Goal: Task Accomplishment & Management: Use online tool/utility

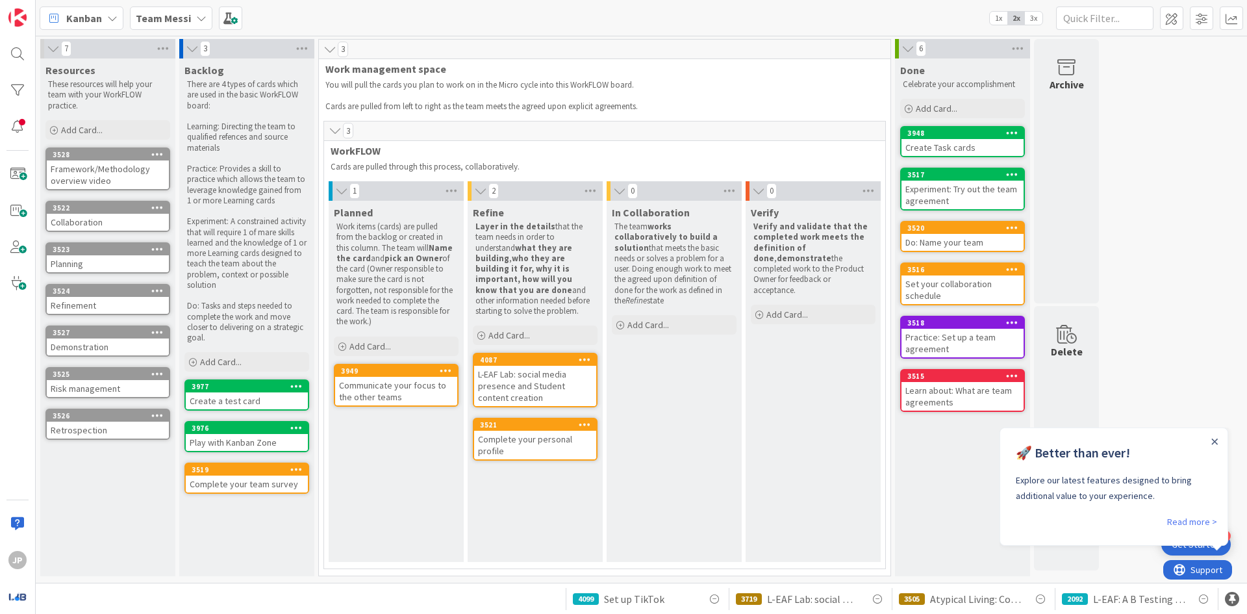
click at [1210, 439] on div at bounding box center [1214, 441] width 10 height 10
click at [1212, 439] on icon "Close Announcement" at bounding box center [1215, 441] width 6 height 6
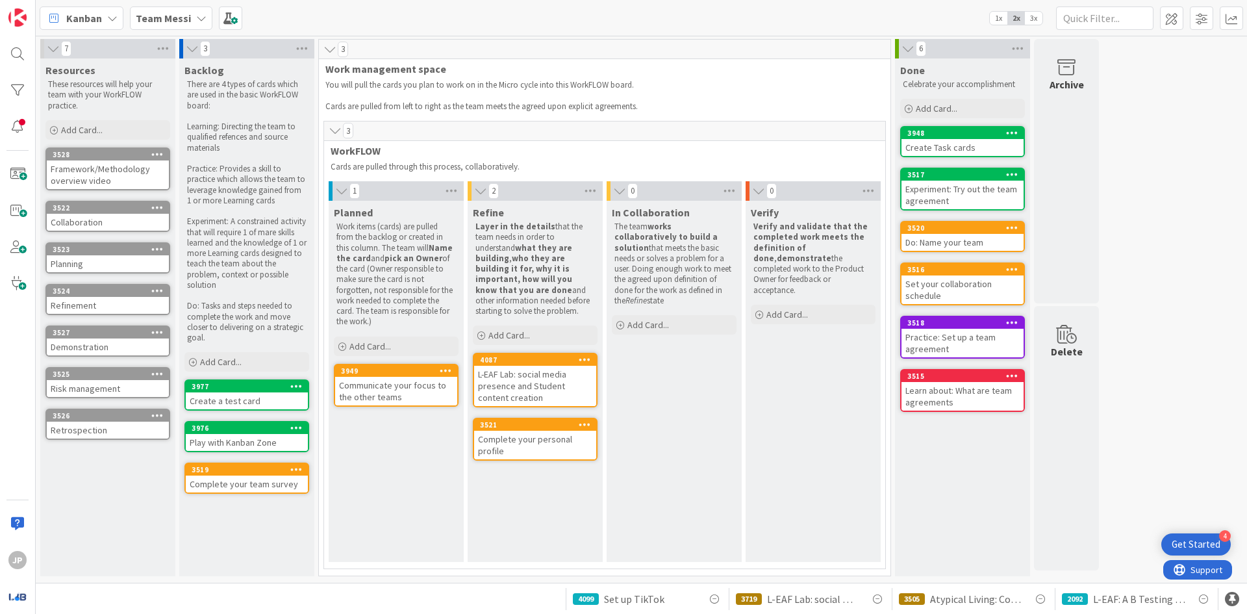
drag, startPoint x: 230, startPoint y: 60, endPoint x: 635, endPoint y: 24, distance: 406.1
click at [635, 24] on div "Kanban Team Messi 1x 2x 3x" at bounding box center [641, 18] width 1211 height 36
click at [170, 9] on div "Team Messi" at bounding box center [171, 17] width 82 height 23
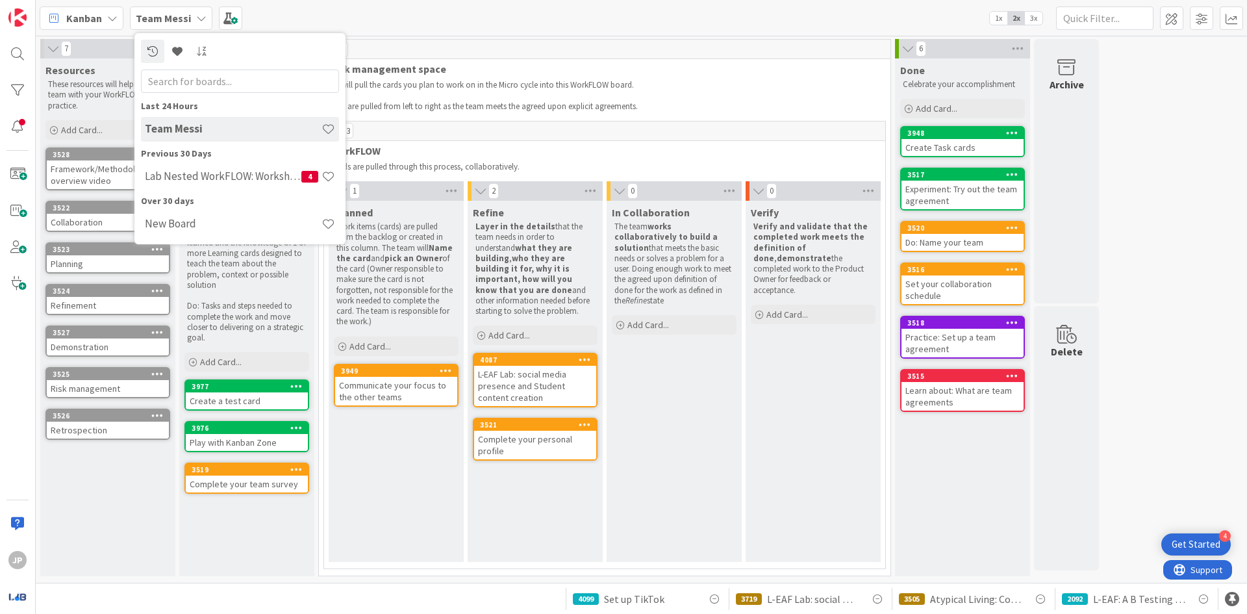
click at [170, 9] on div "Team Messi" at bounding box center [171, 17] width 82 height 23
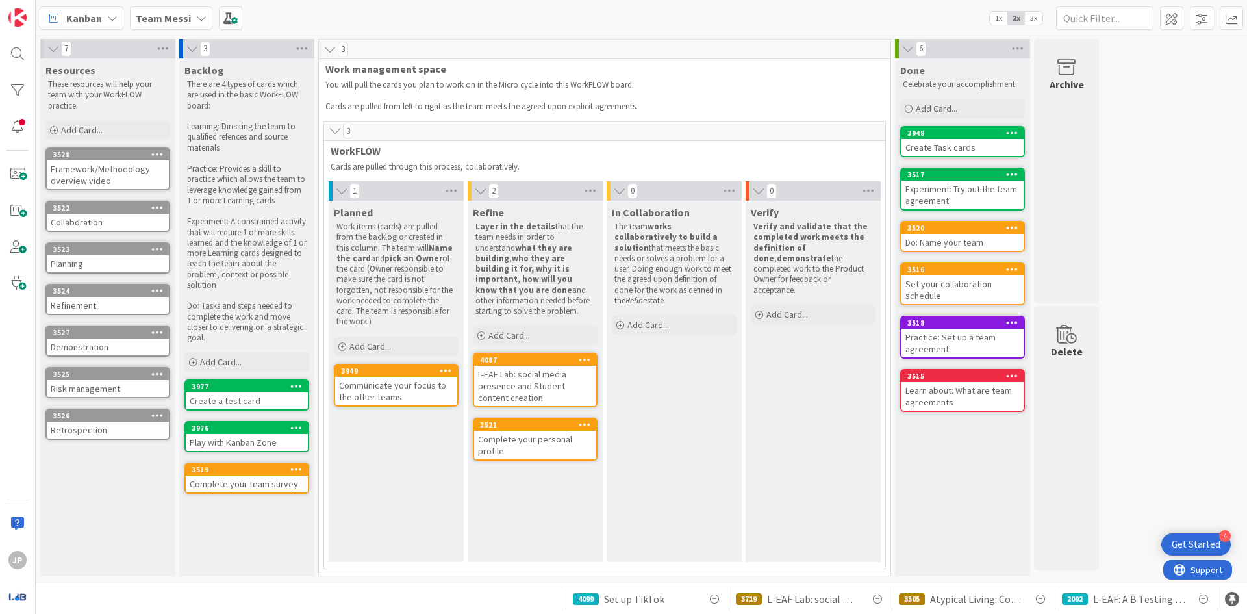
click at [99, 20] on span "Kanban" at bounding box center [84, 18] width 36 height 16
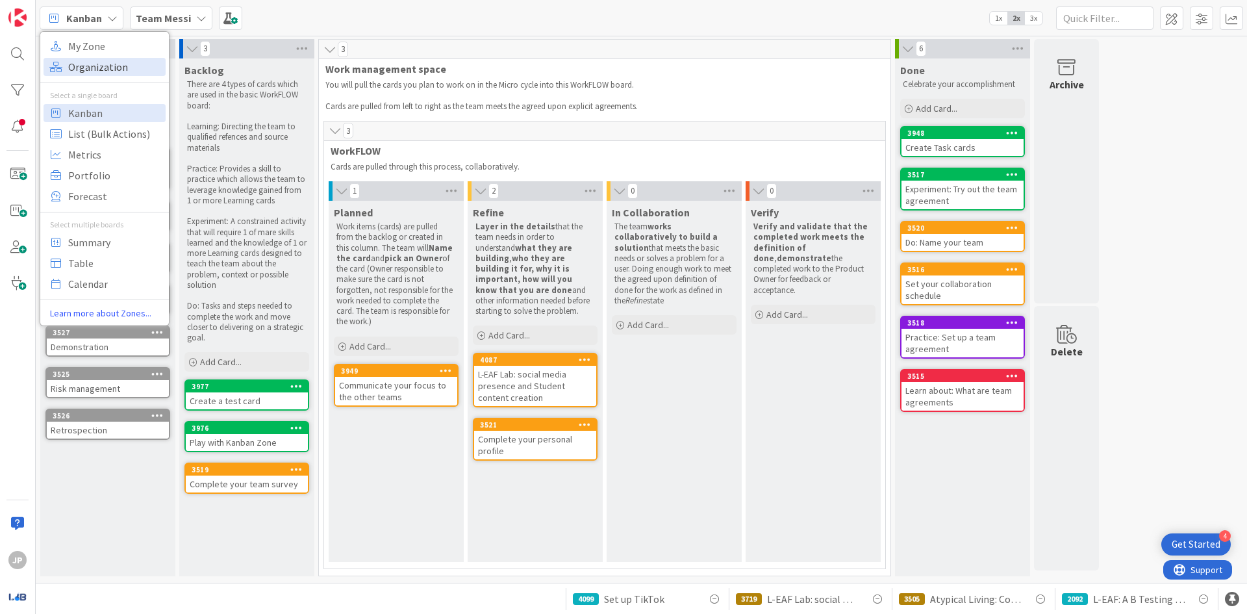
click at [103, 64] on span "Organization" at bounding box center [114, 66] width 93 height 19
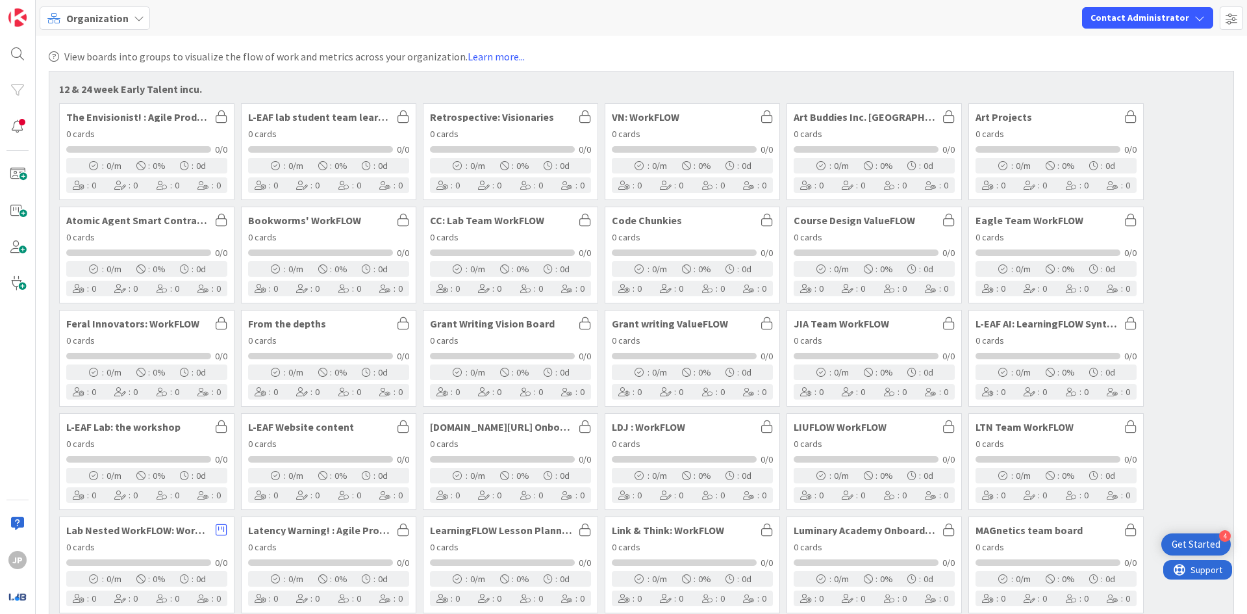
click at [83, 21] on span "Organization" at bounding box center [97, 18] width 62 height 16
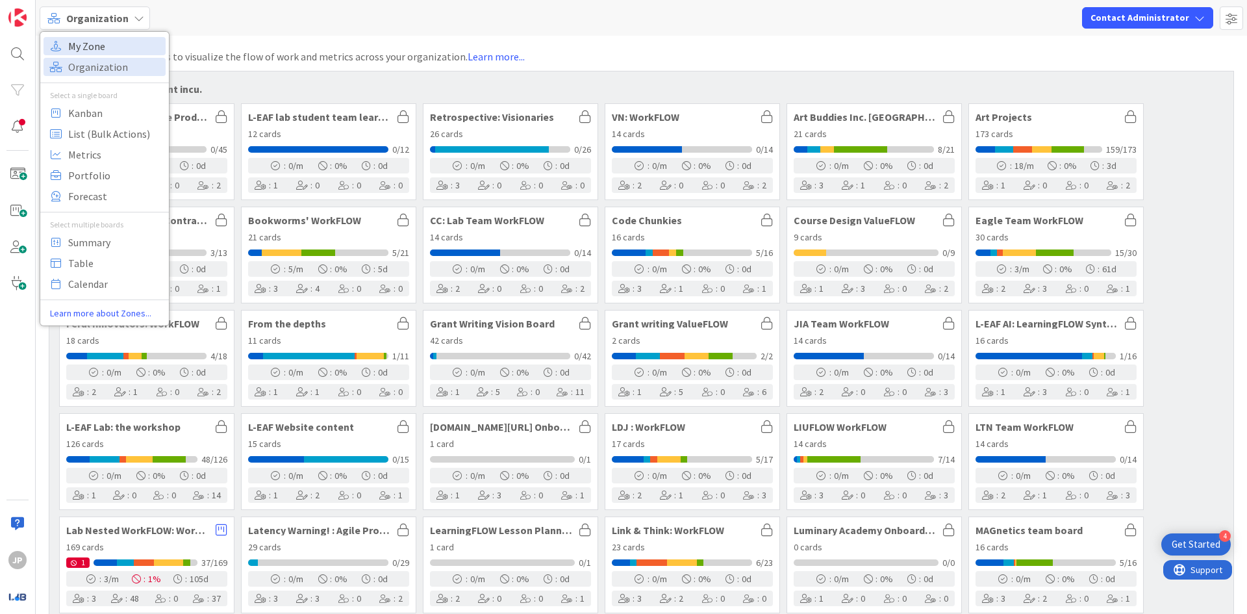
click at [107, 46] on span "My Zone" at bounding box center [114, 45] width 93 height 19
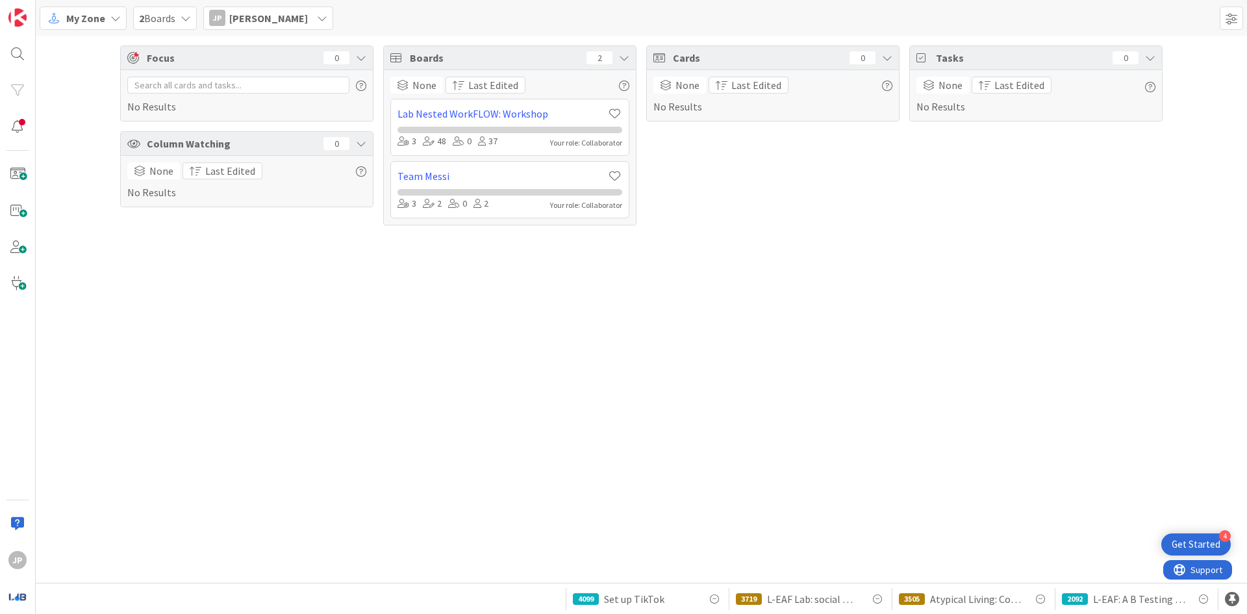
click at [99, 16] on span "My Zone" at bounding box center [85, 18] width 39 height 16
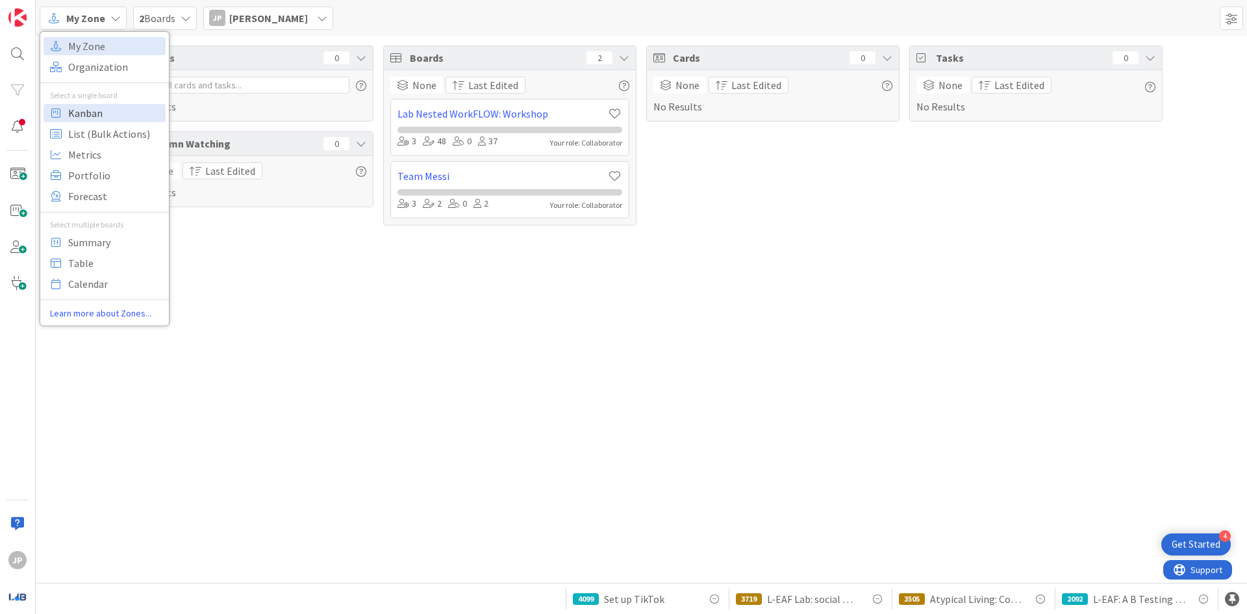
click at [105, 113] on span "Kanban" at bounding box center [114, 112] width 93 height 19
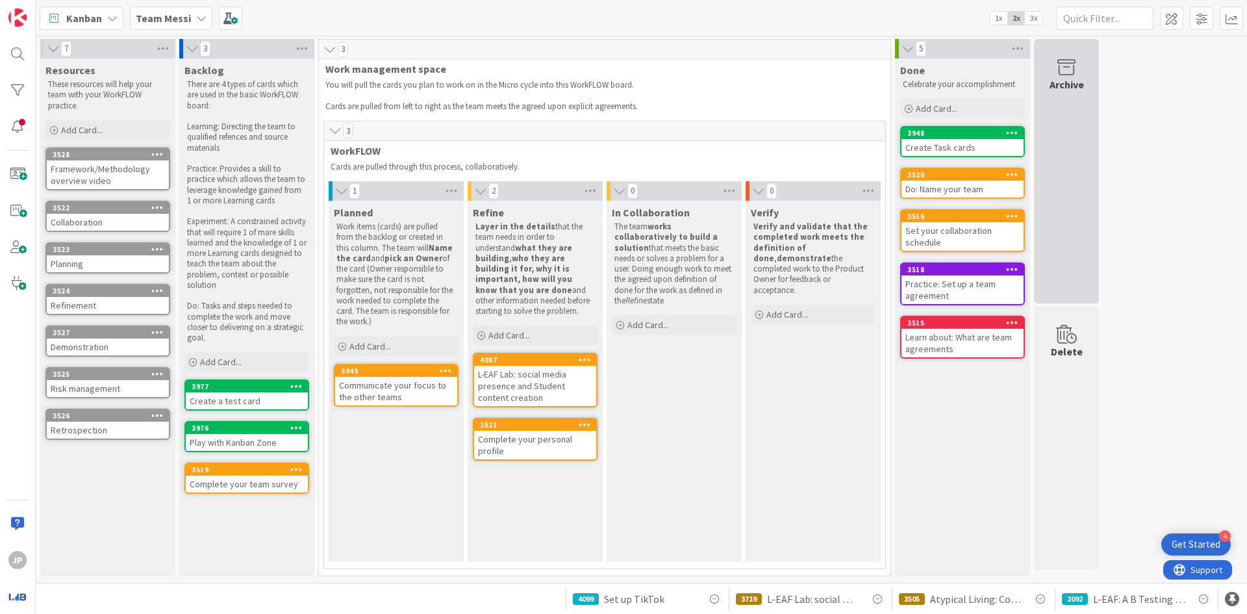
click at [1089, 172] on div "Archive" at bounding box center [1066, 171] width 65 height 264
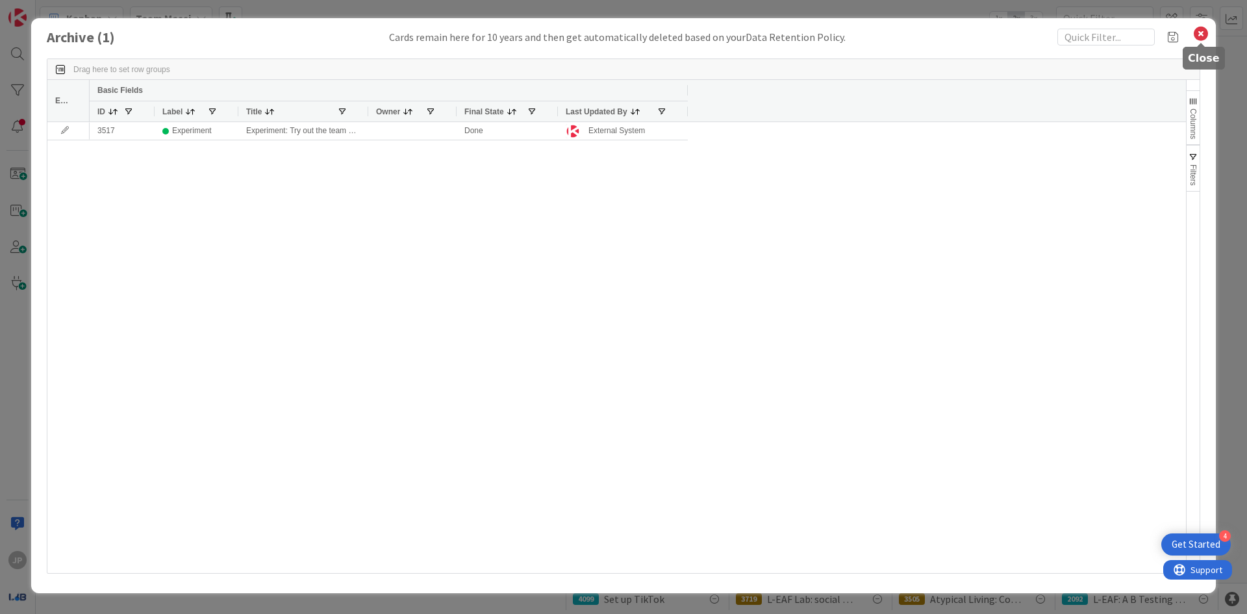
click at [1197, 38] on icon at bounding box center [1200, 34] width 17 height 18
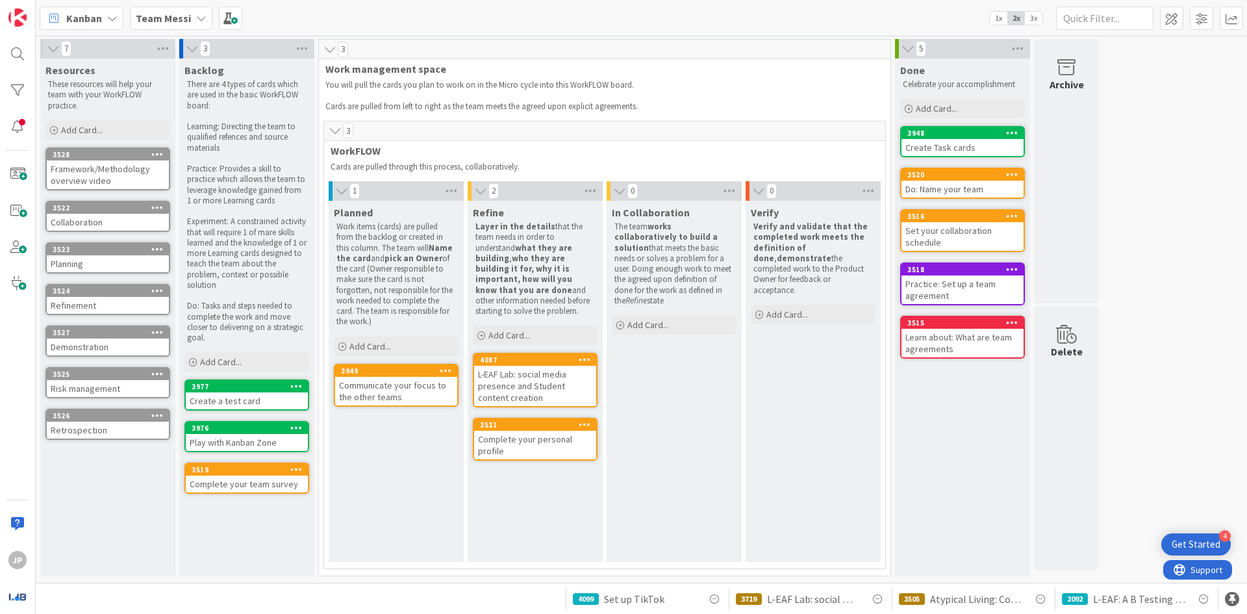
click at [147, 15] on b "Team Messi" at bounding box center [163, 18] width 55 height 13
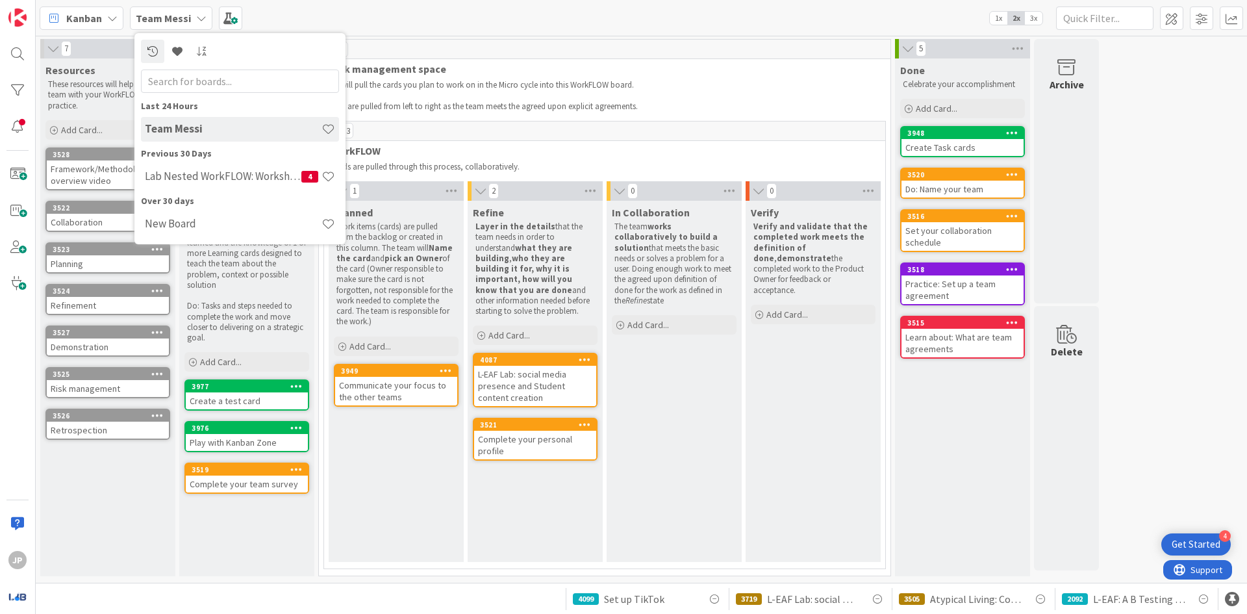
click at [840, 411] on div "Verify Verify and validate that the completed work meets the definition of done…" at bounding box center [812, 381] width 135 height 361
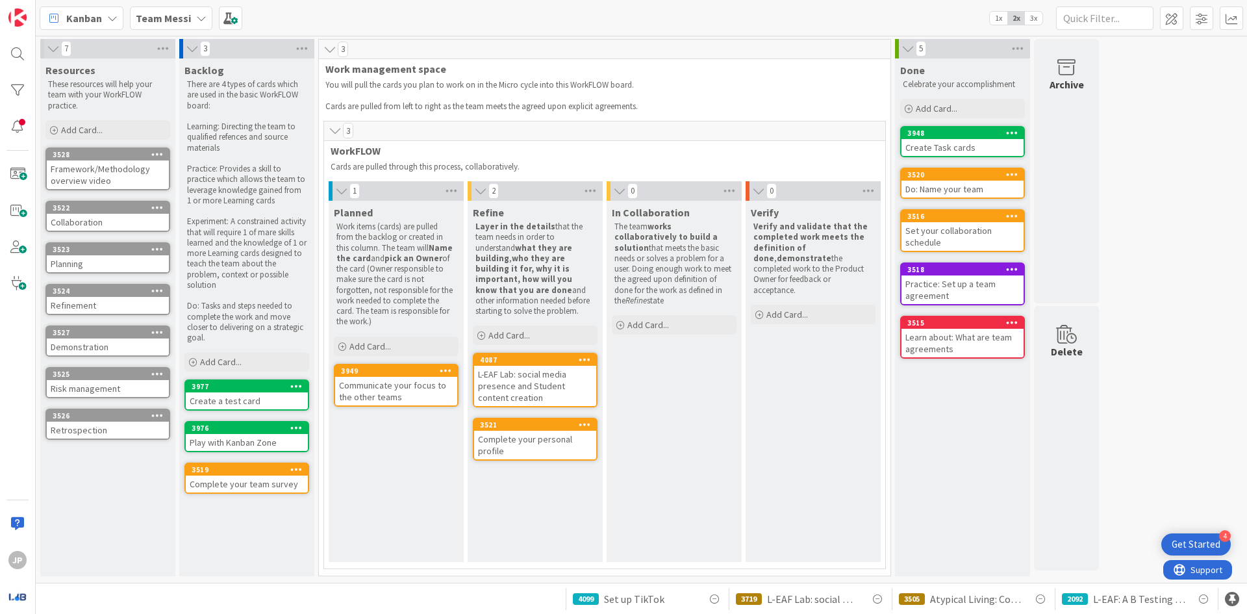
click at [108, 348] on div "Demonstration" at bounding box center [108, 346] width 122 height 17
